Goal: Transaction & Acquisition: Subscribe to service/newsletter

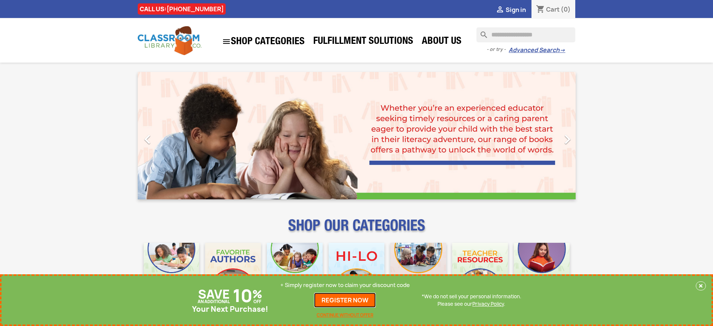
click at [345, 300] on link "REGISTER NOW" at bounding box center [345, 299] width 62 height 15
click at [345, 285] on p "+ Simply register now to claim your discount code" at bounding box center [344, 284] width 129 height 7
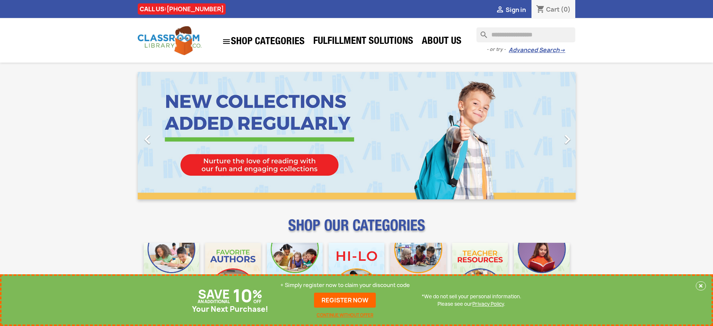
click at [345, 285] on p "+ Simply register now to claim your discount code" at bounding box center [344, 284] width 129 height 7
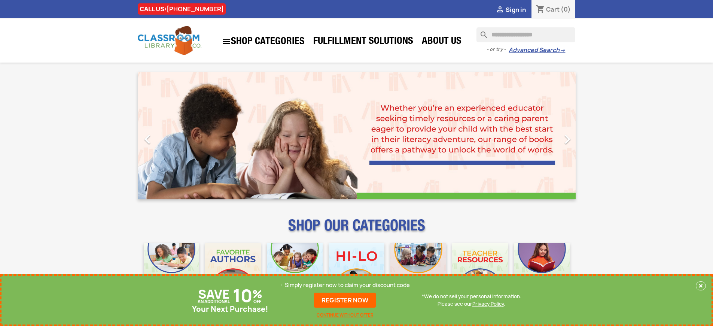
click at [345, 285] on p "+ Simply register now to claim your discount code" at bounding box center [344, 284] width 129 height 7
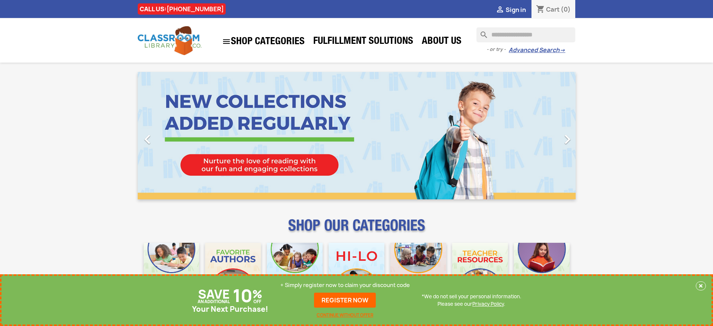
click at [345, 285] on p "+ Simply register now to claim your discount code" at bounding box center [344, 284] width 129 height 7
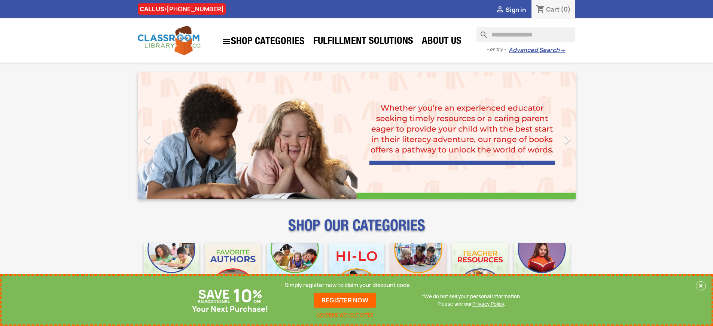
click at [345, 285] on p "+ Simply register now to claim your discount code" at bounding box center [344, 284] width 129 height 7
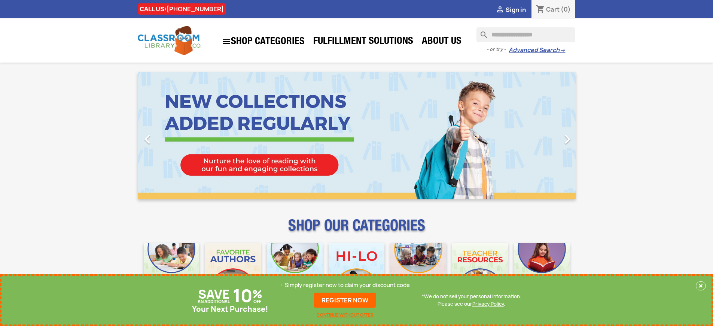
click at [345, 285] on p "+ Simply register now to claim your discount code" at bounding box center [344, 284] width 129 height 7
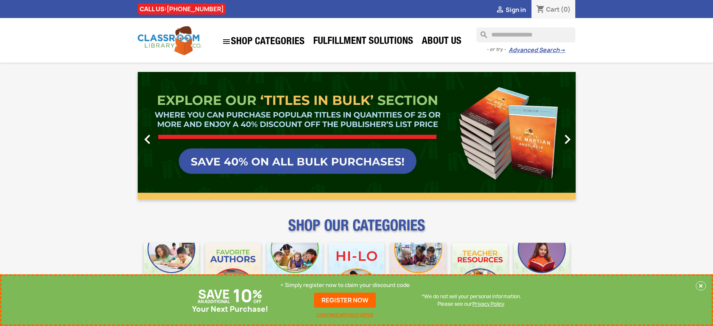
click at [345, 300] on link "REGISTER NOW" at bounding box center [345, 299] width 62 height 15
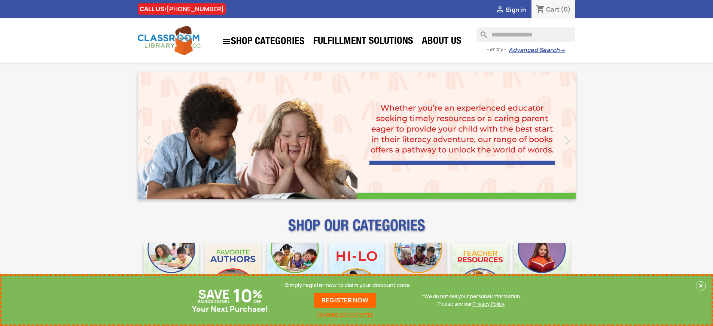
click at [345, 285] on p "+ Simply register now to claim your discount code" at bounding box center [344, 284] width 129 height 7
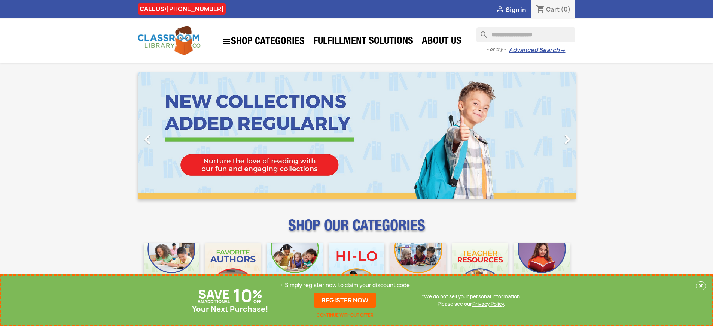
click at [345, 285] on p "+ Simply register now to claim your discount code" at bounding box center [344, 284] width 129 height 7
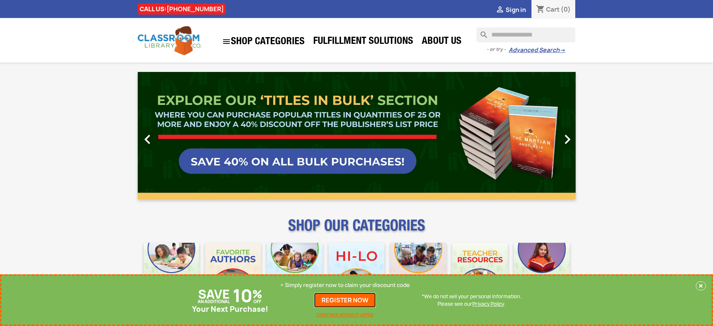
click at [345, 300] on link "REGISTER NOW" at bounding box center [345, 299] width 62 height 15
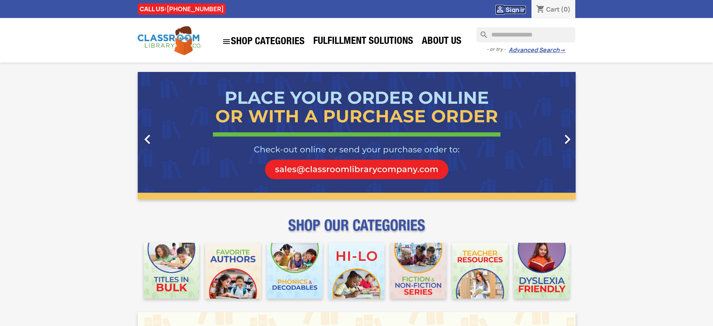
click at [515, 9] on span "Sign in" at bounding box center [515, 10] width 20 height 8
